Goal: Transaction & Acquisition: Subscribe to service/newsletter

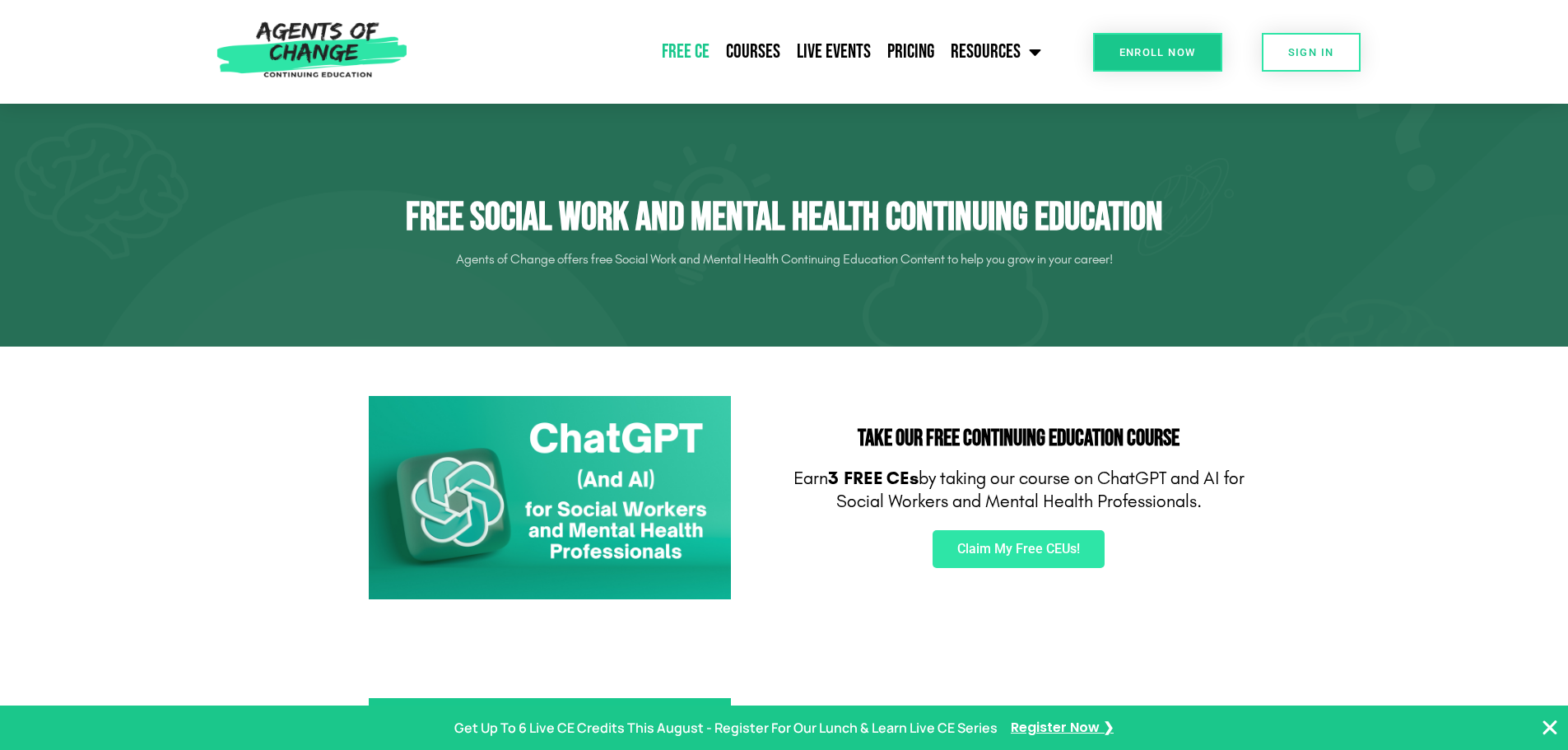
click at [620, 493] on img at bounding box center [549, 498] width 362 height 204
click at [624, 489] on img at bounding box center [549, 498] width 362 height 204
click at [1176, 46] on link "Enroll Now" at bounding box center [1158, 52] width 129 height 39
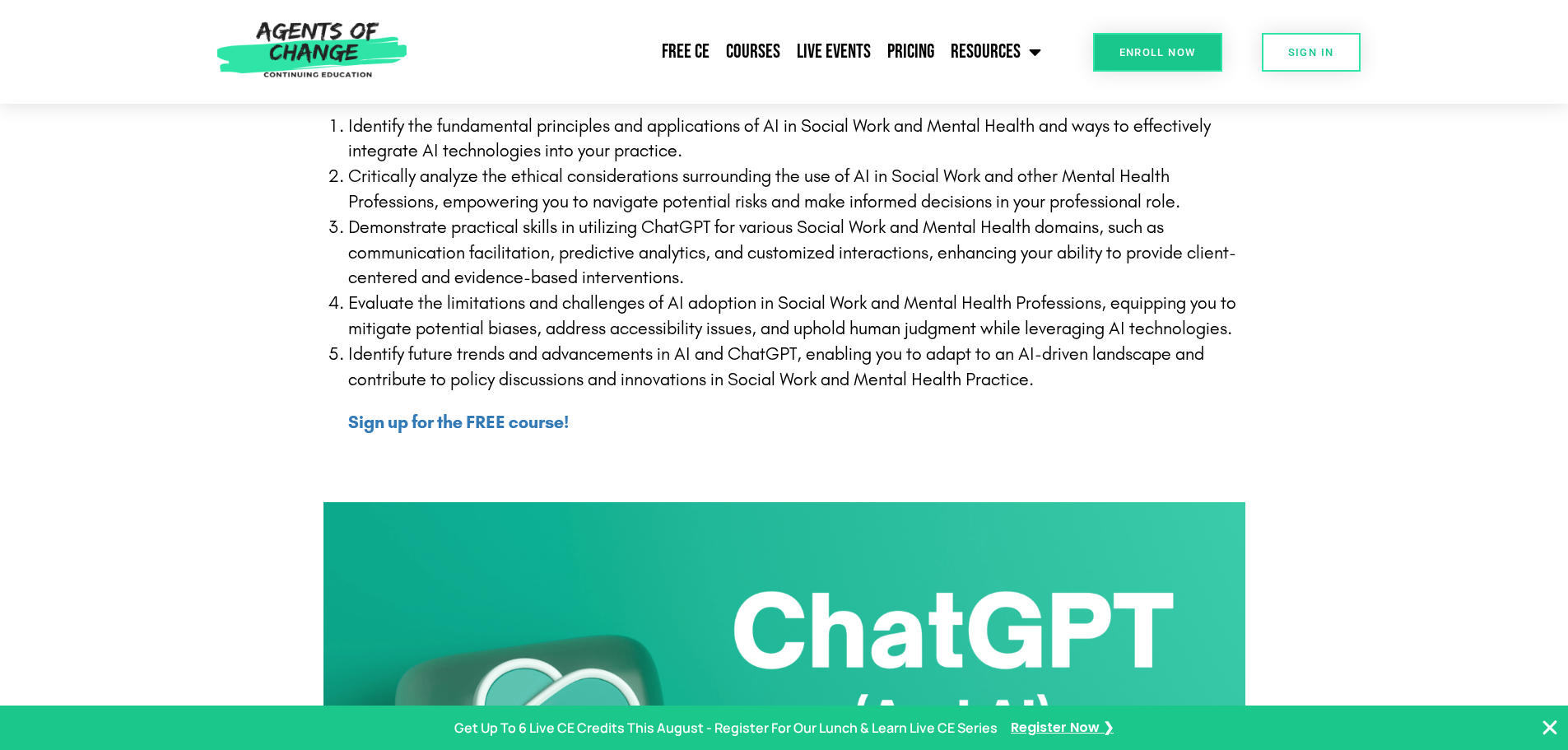
scroll to position [82, 0]
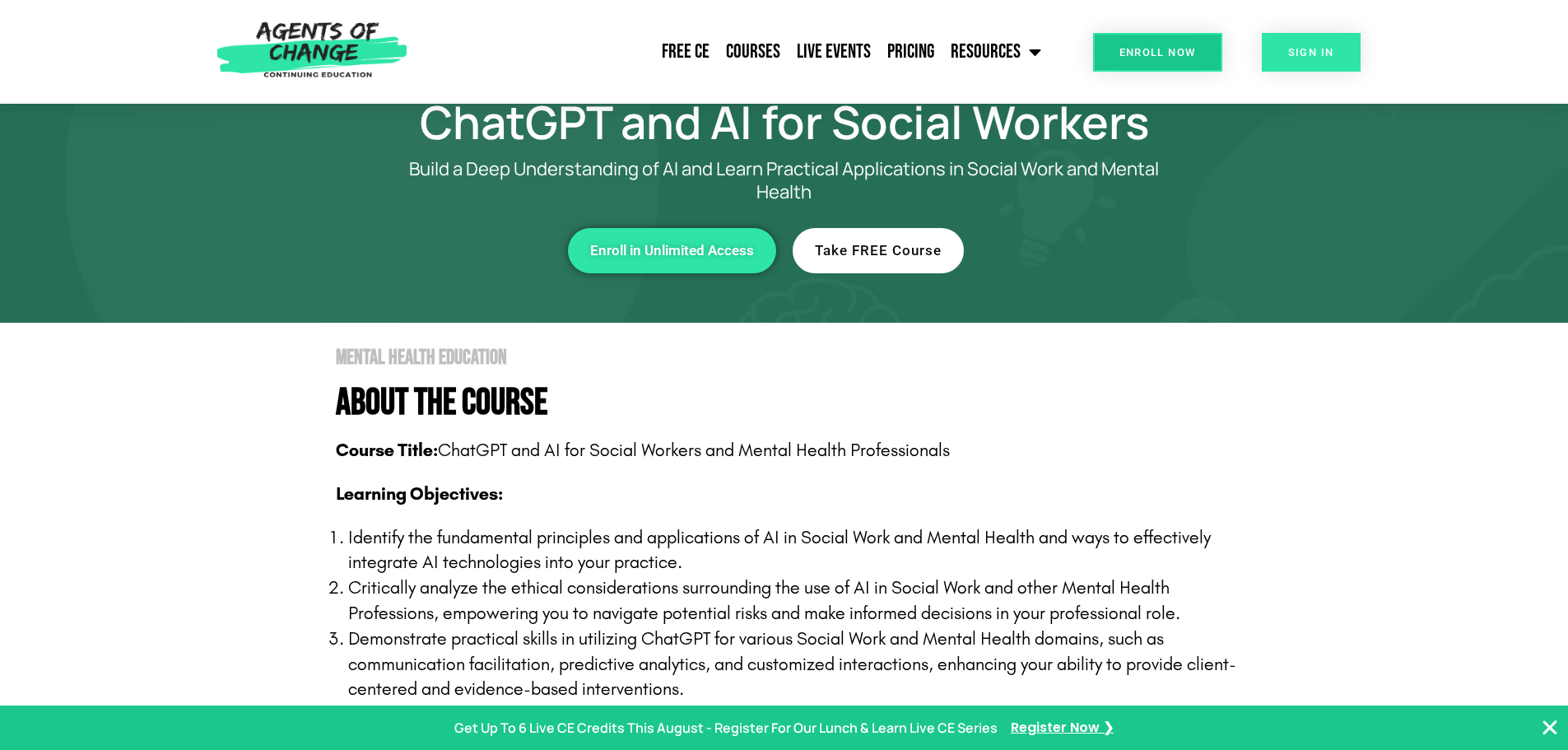
click at [1334, 66] on link "SIGN IN" at bounding box center [1311, 52] width 99 height 39
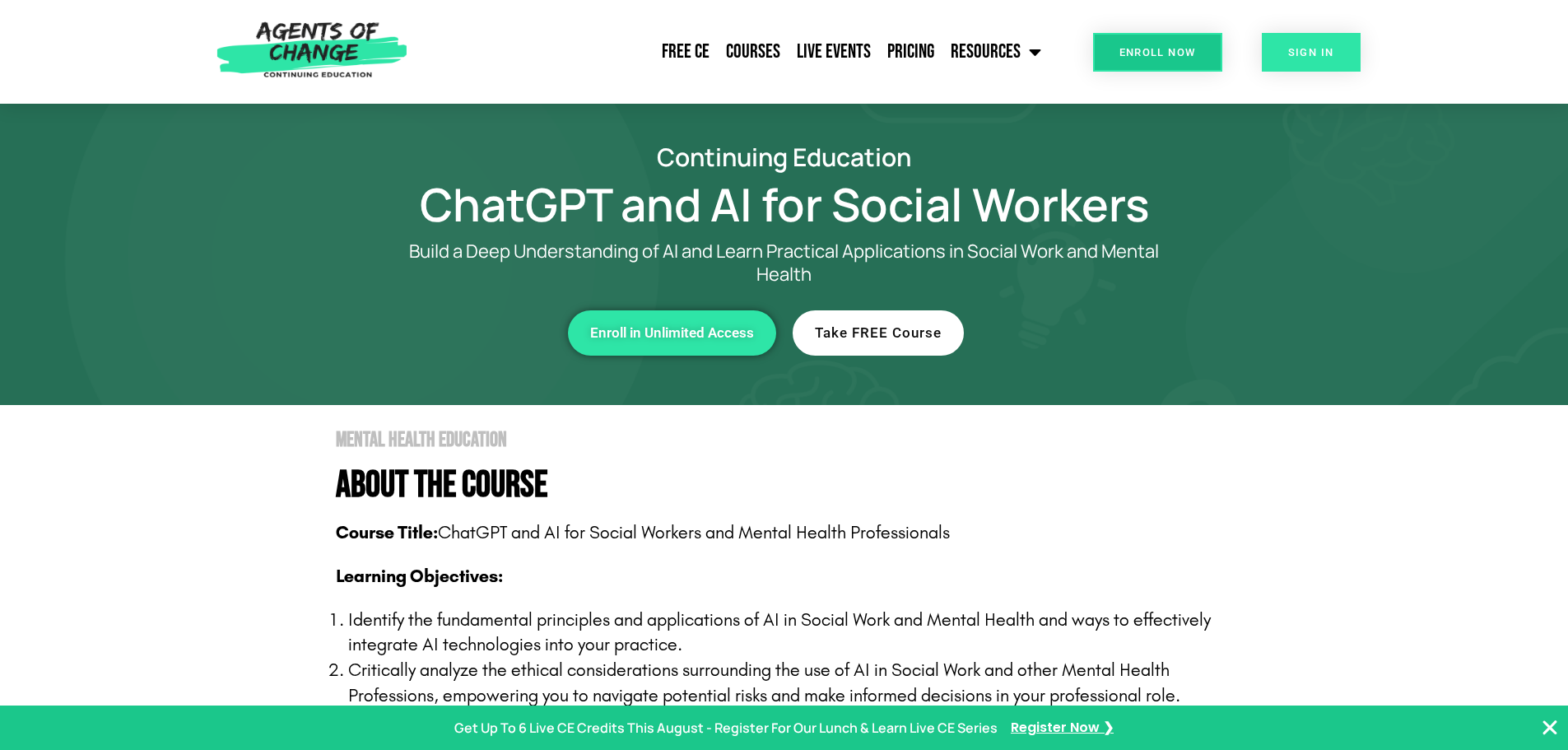
click at [1329, 55] on span "SIGN IN" at bounding box center [1312, 52] width 47 height 11
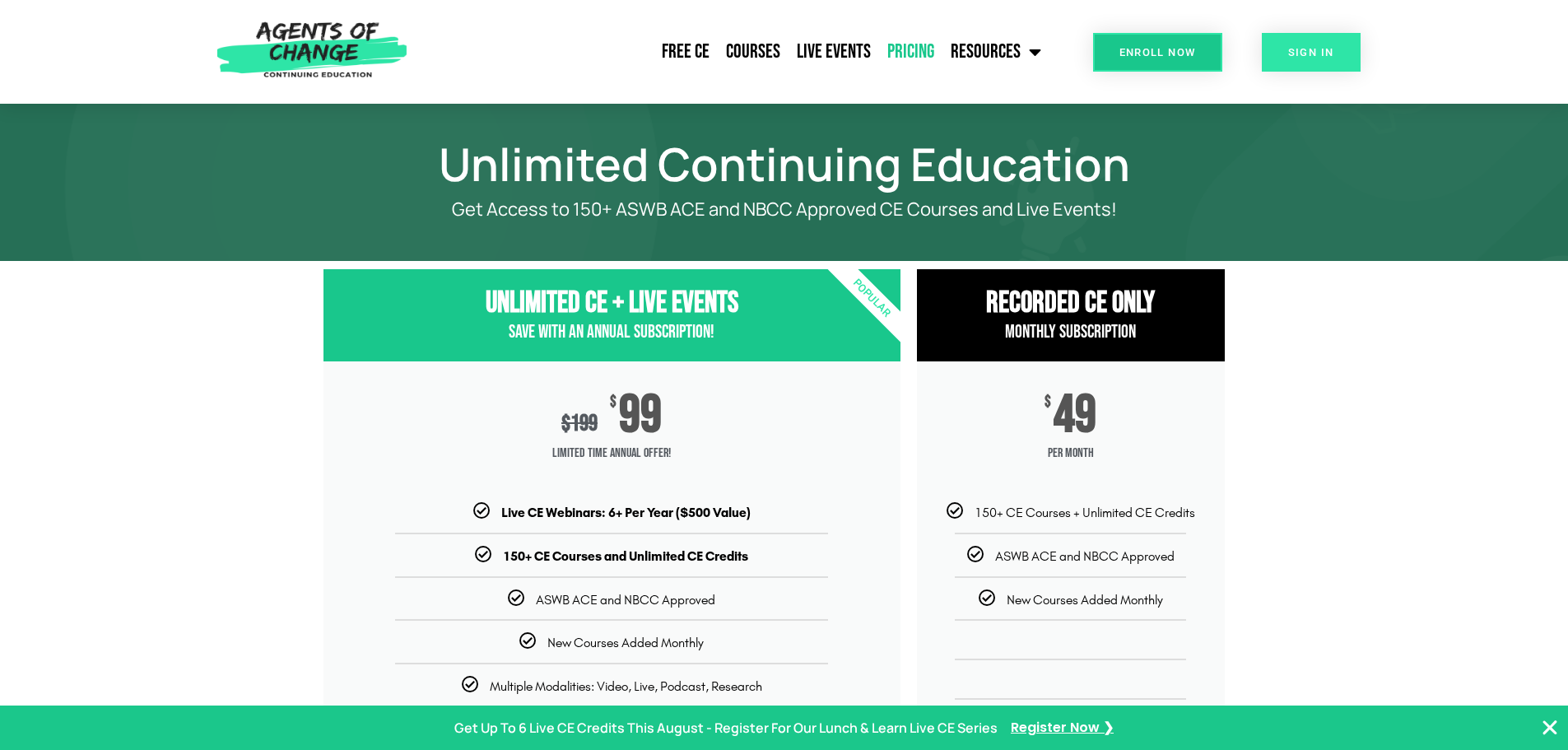
click at [1320, 46] on link "SIGN IN" at bounding box center [1311, 52] width 99 height 39
